Goal: Navigation & Orientation: Find specific page/section

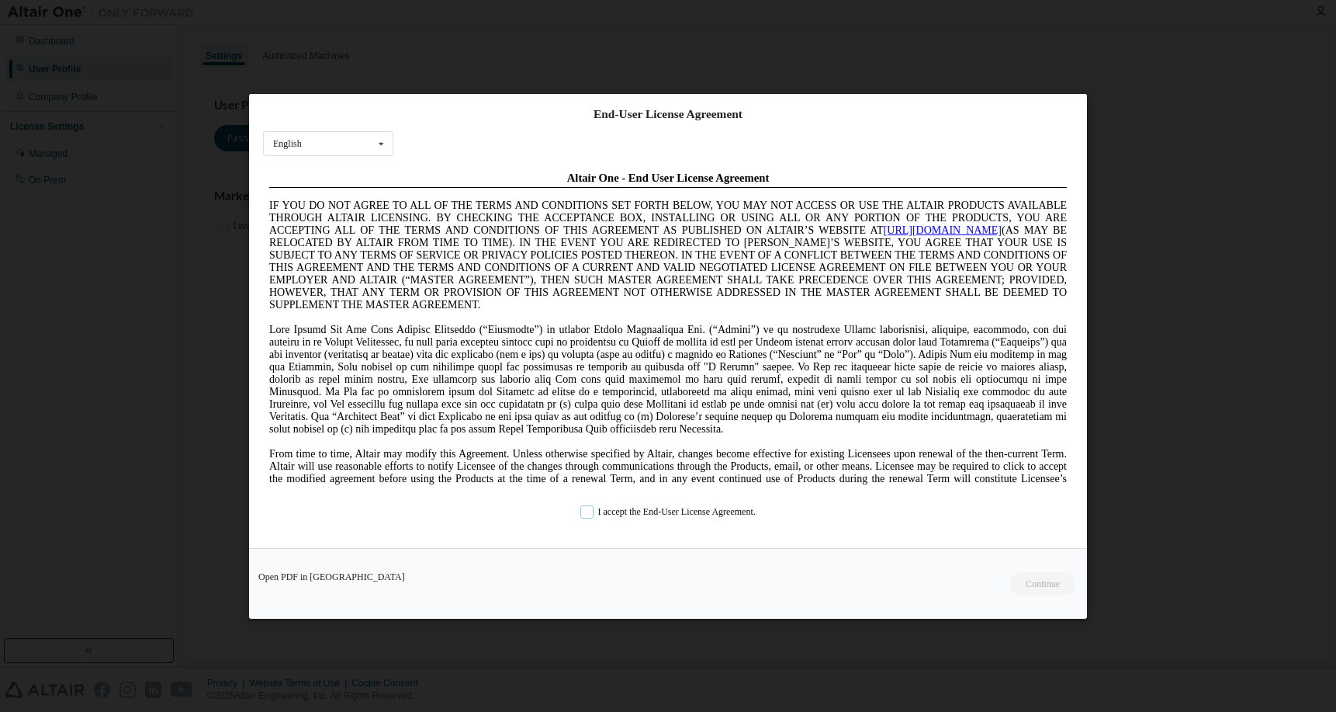
drag, startPoint x: 573, startPoint y: 513, endPoint x: 584, endPoint y: 514, distance: 11.7
click at [580, 513] on label "I accept the End-User License Agreement." at bounding box center [667, 510] width 175 height 13
click at [1034, 587] on button "Continue" at bounding box center [1042, 582] width 67 height 23
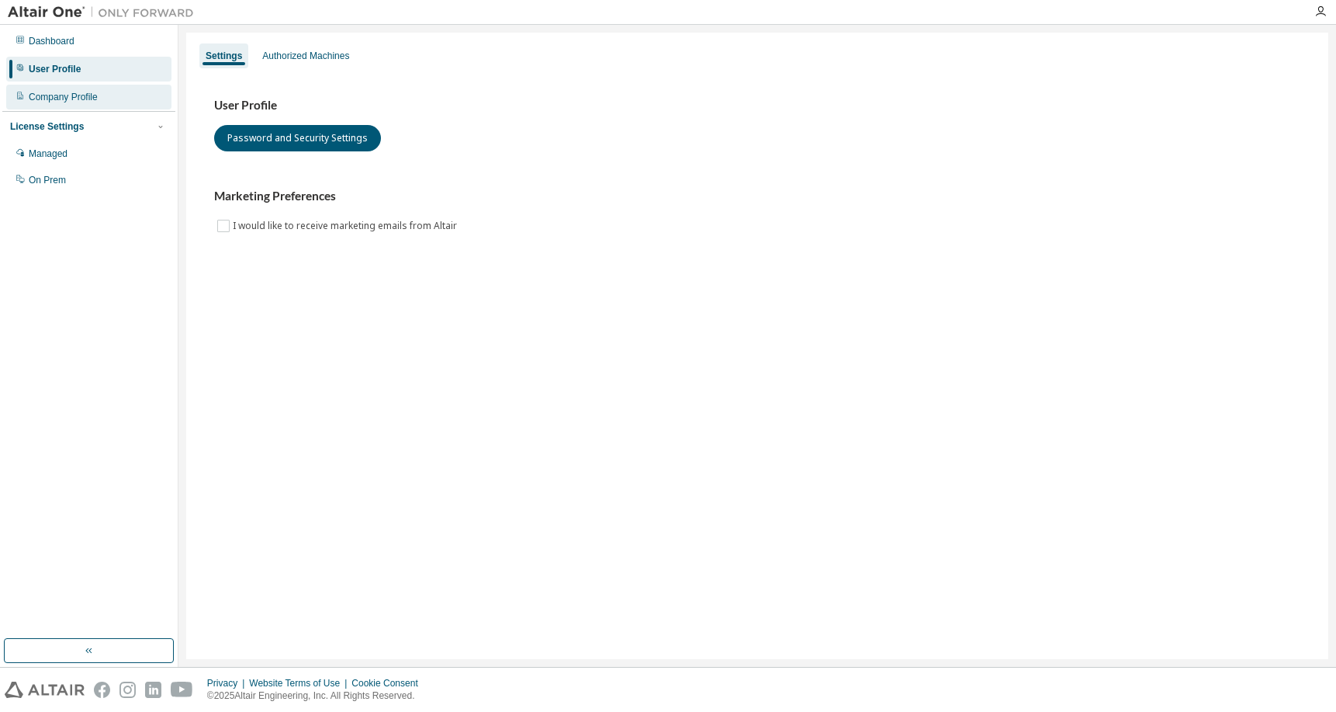
click at [88, 103] on div "Company Profile" at bounding box center [88, 97] width 165 height 25
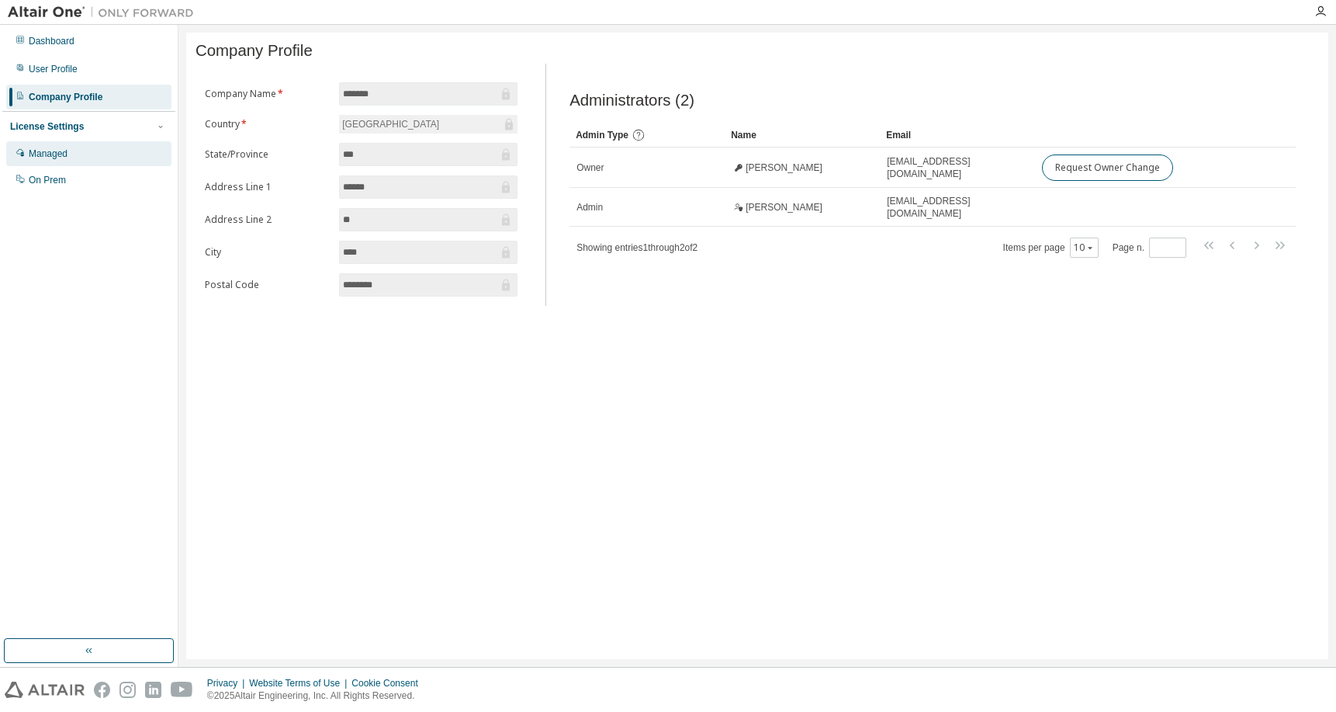
click at [79, 157] on div "Managed" at bounding box center [88, 153] width 165 height 25
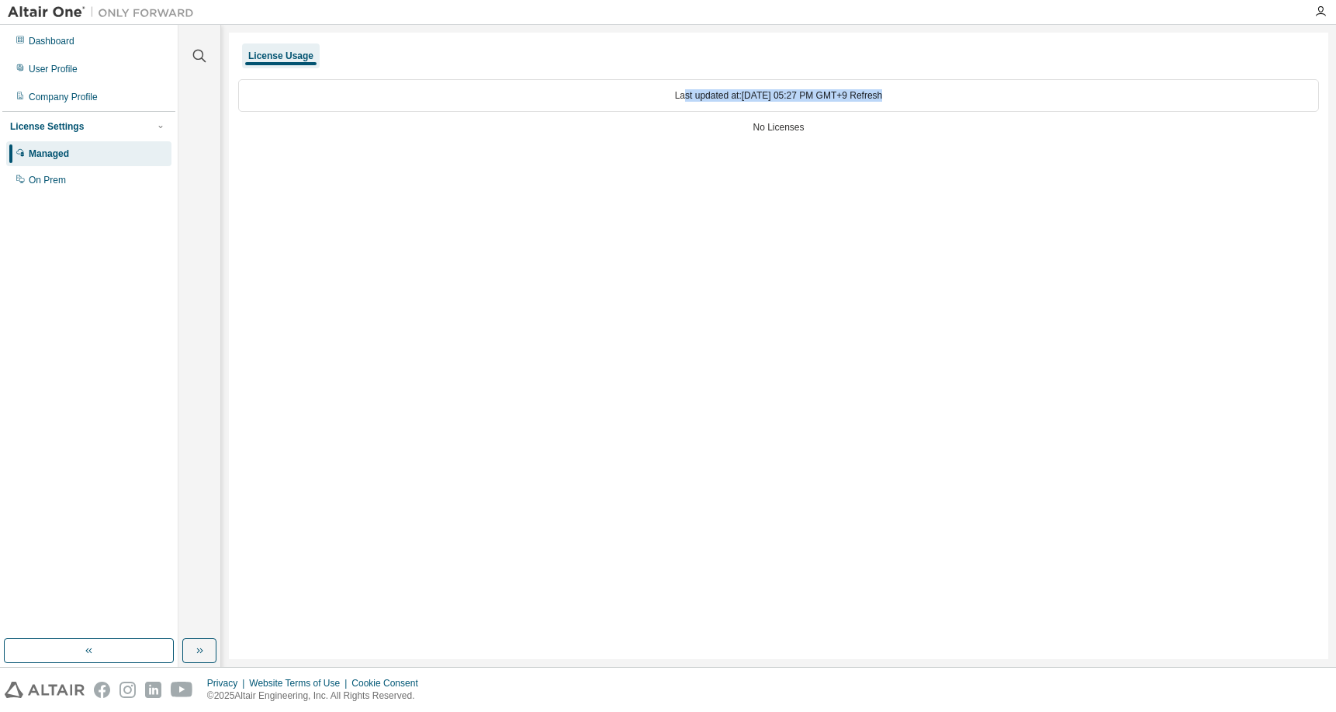
drag, startPoint x: 691, startPoint y: 99, endPoint x: 813, endPoint y: 92, distance: 122.8
click at [916, 85] on div "Last updated at: [DATE] 05:27 PM GMT+9 Refresh" at bounding box center [778, 95] width 1081 height 33
click at [81, 41] on div "Dashboard" at bounding box center [88, 41] width 165 height 25
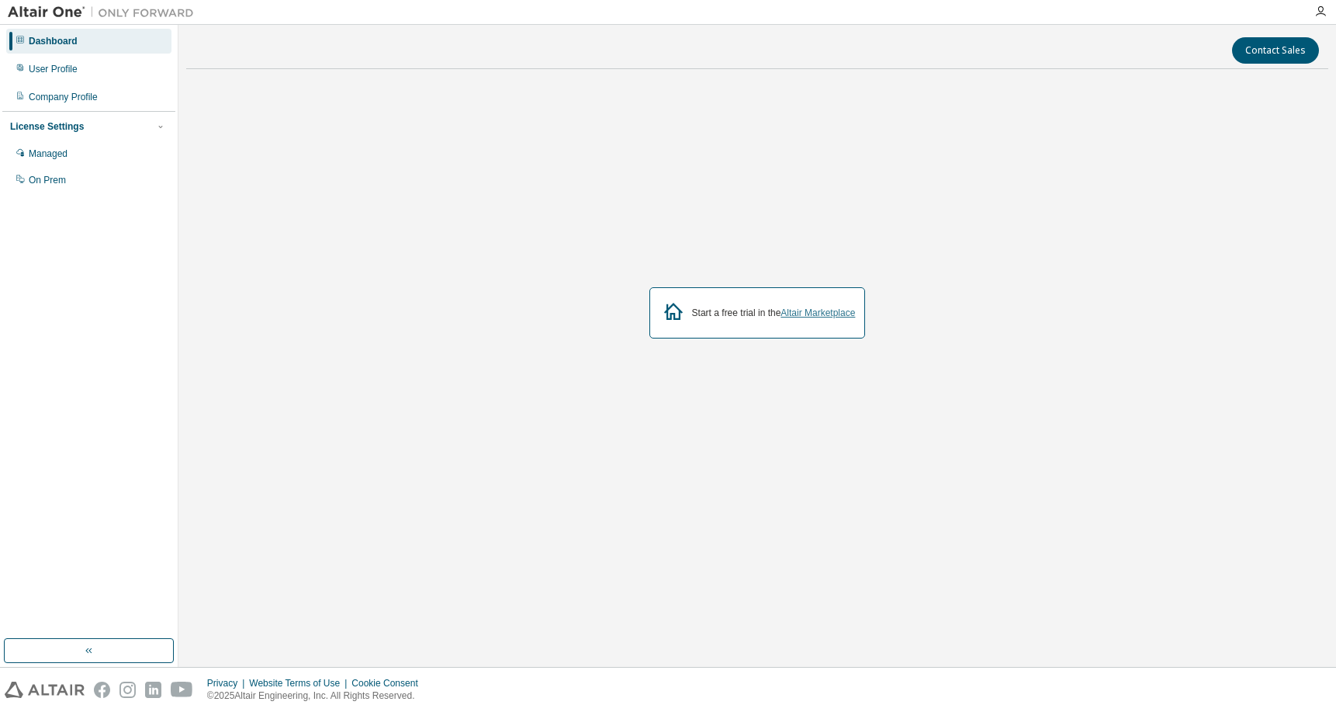
click at [810, 312] on link "Altair Marketplace" at bounding box center [818, 312] width 74 height 11
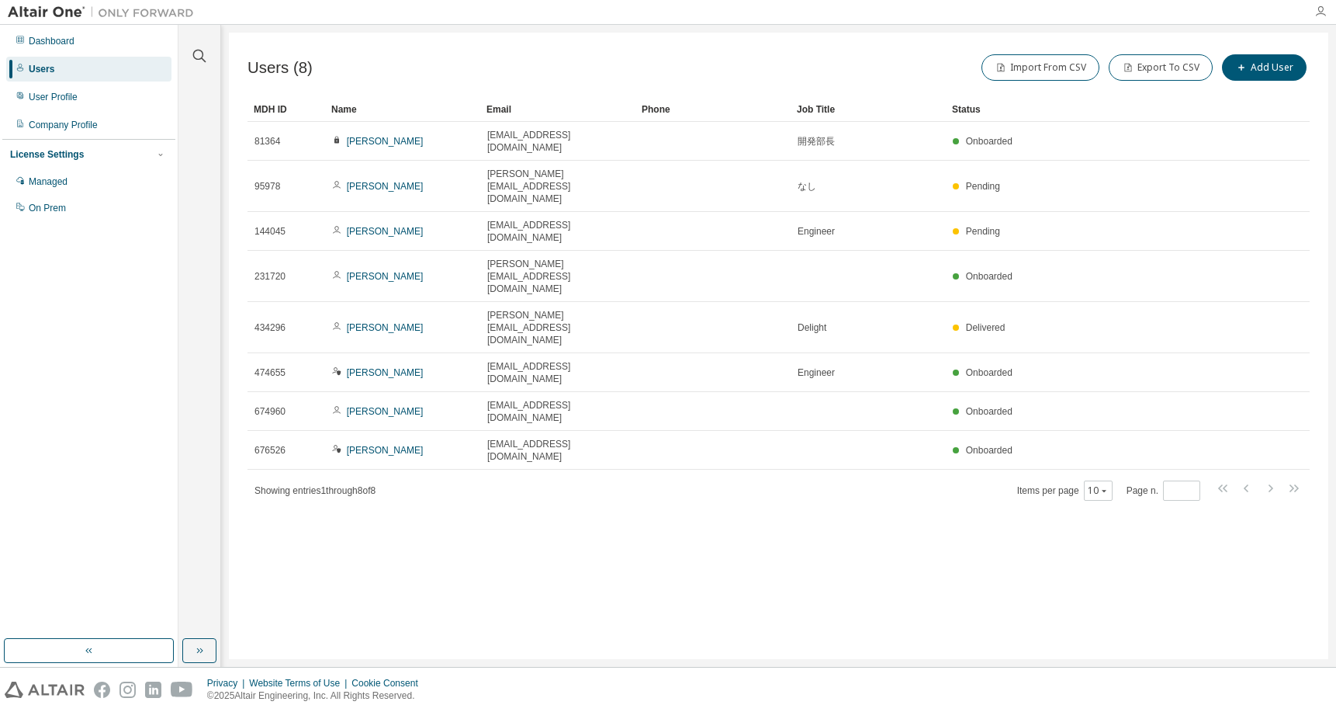
click at [1318, 16] on icon "button" at bounding box center [1320, 11] width 12 height 12
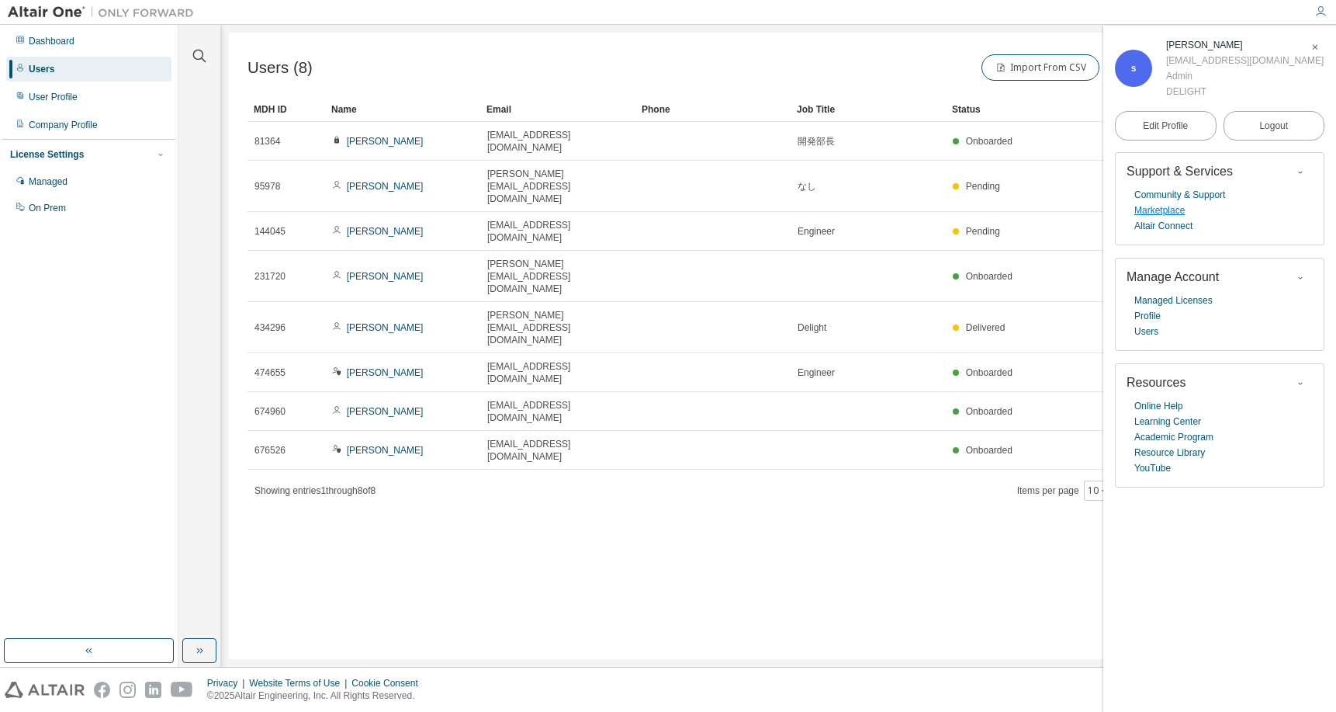
click at [1159, 212] on link "Marketplace" at bounding box center [1159, 211] width 50 height 16
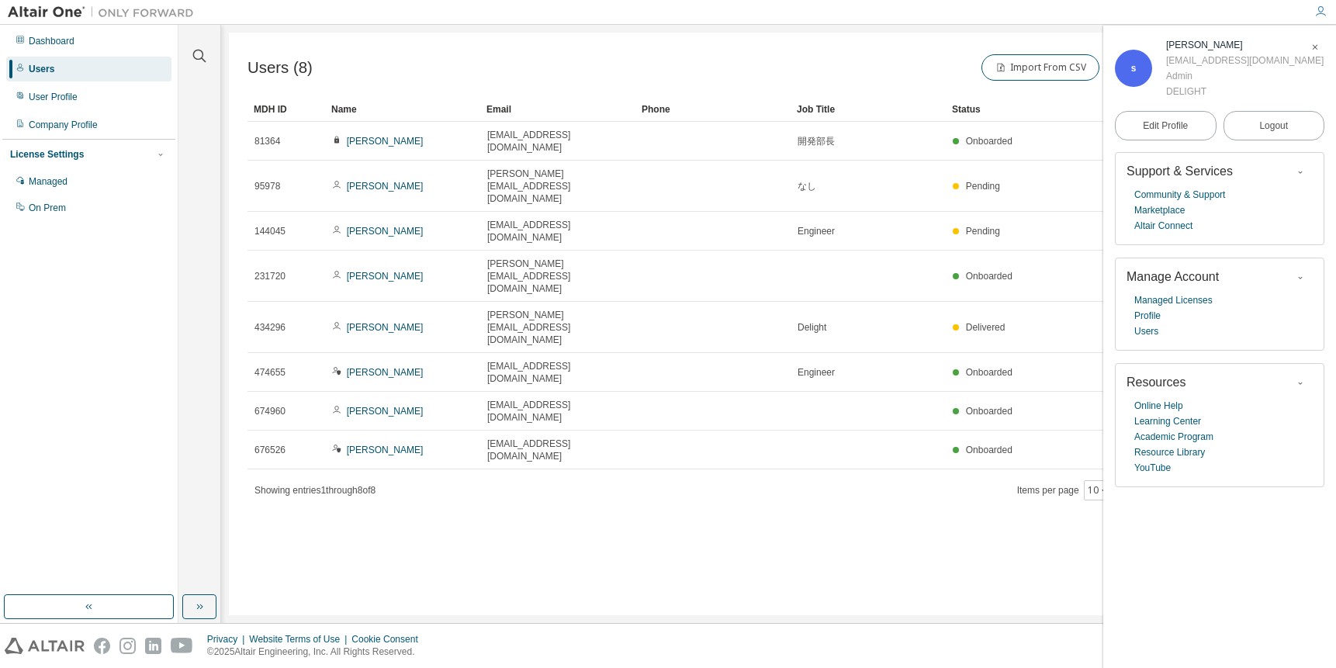
drag, startPoint x: 888, startPoint y: 431, endPoint x: 889, endPoint y: 353, distance: 77.6
click at [889, 426] on div "Users (8) Import From CSV Export To CSV Add User Clear Load Save Save As Field …" at bounding box center [779, 324] width 1100 height 583
click at [195, 3] on div at bounding box center [101, 12] width 202 height 24
